Goal: Task Accomplishment & Management: Understand process/instructions

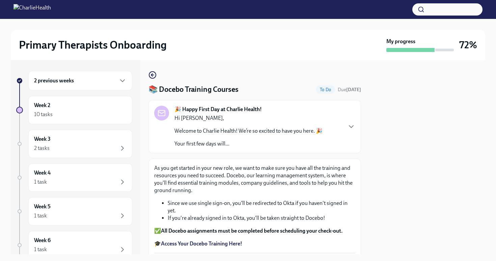
scroll to position [50, 0]
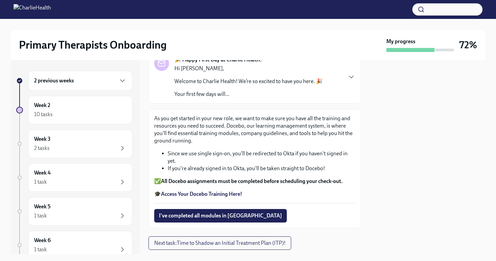
click at [203, 192] on strong "Access Your Docebo Training Here!" at bounding box center [201, 194] width 81 height 6
click at [114, 111] on div "10 tasks" at bounding box center [80, 114] width 92 height 8
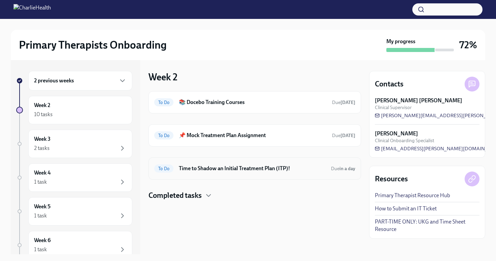
click at [243, 174] on div "To Do Time to Shadow an Initial Treatment Plan (ITP)! Due in a day" at bounding box center [254, 168] width 213 height 22
click at [236, 168] on h6 "Time to Shadow an Initial Treatment Plan (ITP)!" at bounding box center [252, 168] width 147 height 7
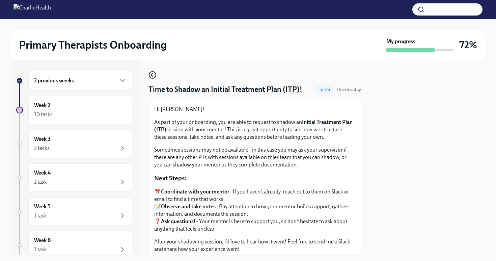
click at [154, 76] on icon "button" at bounding box center [152, 75] width 8 height 8
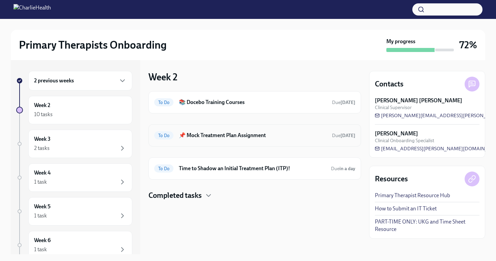
click at [192, 141] on div "To Do 📌 Mock Treatment Plan Assignment Due [DATE]" at bounding box center [254, 135] width 213 height 22
click at [205, 134] on h6 "📌 Mock Treatment Plan Assignment" at bounding box center [253, 135] width 148 height 7
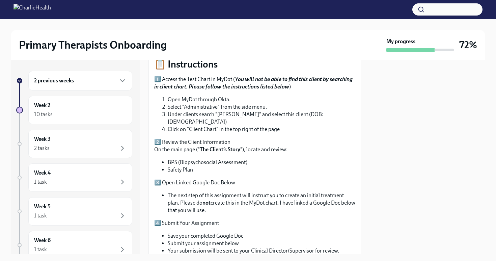
scroll to position [103, 0]
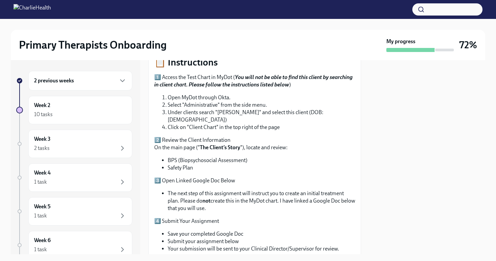
click at [457, 110] on div at bounding box center [427, 157] width 116 height 194
click at [399, 119] on div at bounding box center [427, 157] width 116 height 194
click at [469, 116] on div at bounding box center [427, 157] width 116 height 194
click at [465, 110] on div at bounding box center [427, 157] width 116 height 194
click at [461, 91] on div at bounding box center [427, 157] width 116 height 194
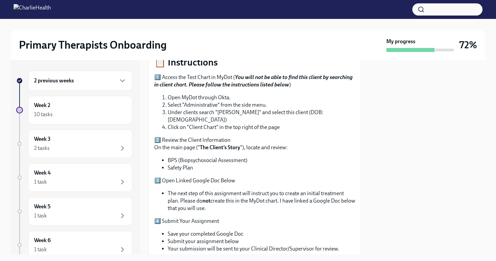
click at [219, 112] on li "Under clients search "[PERSON_NAME]" and select this client (DOB: [DEMOGRAPHIC_…" at bounding box center [262, 116] width 188 height 15
drag, startPoint x: 218, startPoint y: 112, endPoint x: 252, endPoint y: 114, distance: 34.2
click at [252, 114] on li "Under clients search "[PERSON_NAME]" and select this client (DOB: [DEMOGRAPHIC_…" at bounding box center [262, 116] width 188 height 15
copy li "[PERSON_NAME]"
click at [261, 123] on li "Click on "Client Chart" in the top right of the page" at bounding box center [262, 126] width 188 height 7
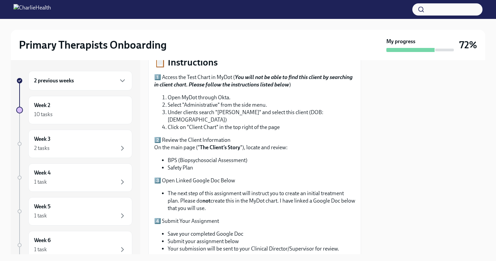
click at [409, 121] on div at bounding box center [427, 157] width 116 height 194
click at [430, 107] on div at bounding box center [427, 157] width 116 height 194
